Goal: Information Seeking & Learning: Learn about a topic

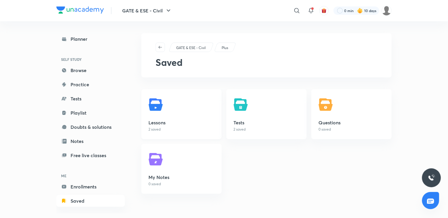
click at [186, 110] on link "Lessons 2 saved" at bounding box center [181, 114] width 80 height 50
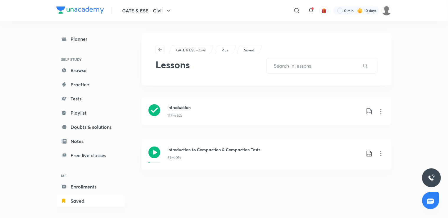
click at [382, 113] on icon at bounding box center [380, 111] width 7 height 7
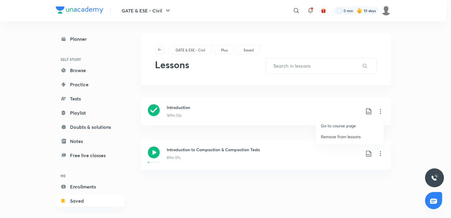
click at [347, 127] on p "Go to course page" at bounding box center [338, 125] width 35 height 6
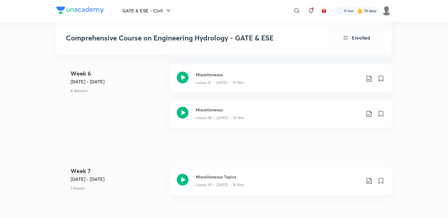
scroll to position [1846, 0]
click at [302, 118] on div "Lesson 28 • [DATE] • 2h 16m" at bounding box center [278, 117] width 165 height 8
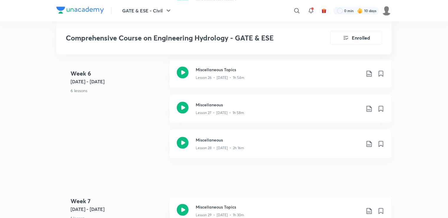
scroll to position [1814, 0]
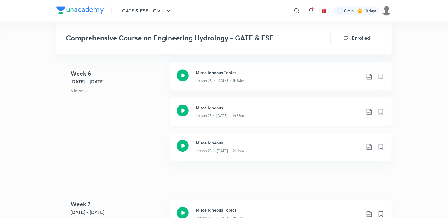
click at [261, 114] on div "Lesson 27 • [DATE] • 1h 58m" at bounding box center [278, 115] width 165 height 8
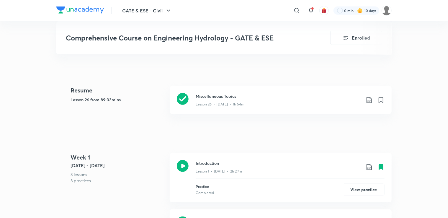
scroll to position [264, 0]
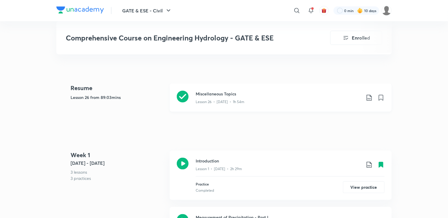
click at [217, 99] on p "Lesson 26 • [DATE] • 1h 54m" at bounding box center [220, 101] width 49 height 5
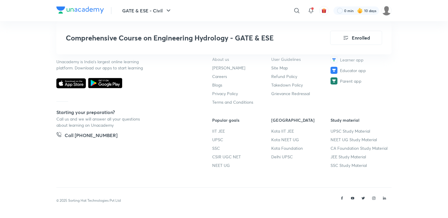
scroll to position [0, 209]
